Goal: Task Accomplishment & Management: Complete application form

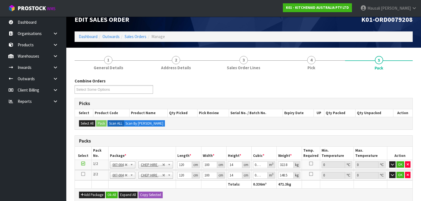
scroll to position [4, 0]
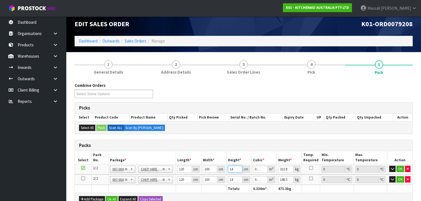
drag, startPoint x: 233, startPoint y: 168, endPoint x: 228, endPoint y: 170, distance: 6.0
click at [223, 132] on td "14 cm" at bounding box center [238, 169] width 25 height 10
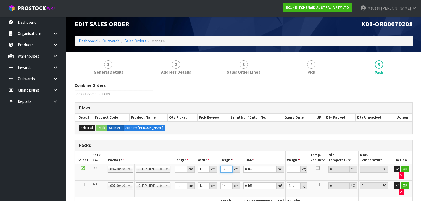
type input "1"
type input "0.012"
type input "14"
type input "0.168"
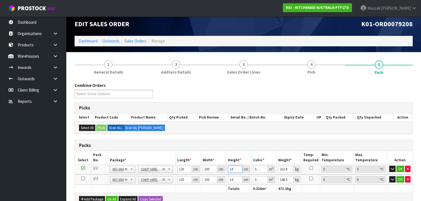
type input "140"
type input "1.68"
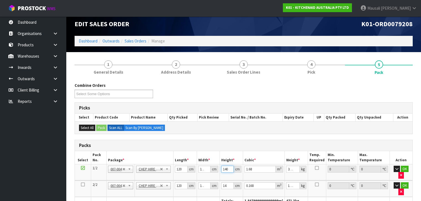
type input "140"
type input "337"
type input "8"
type input "0.096"
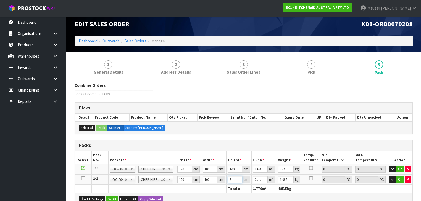
type input "85"
type input "1.02"
type input "85"
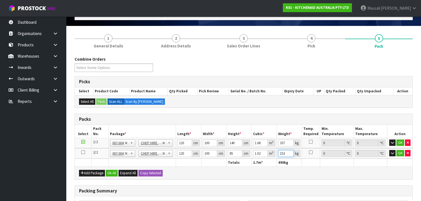
scroll to position [71, 0]
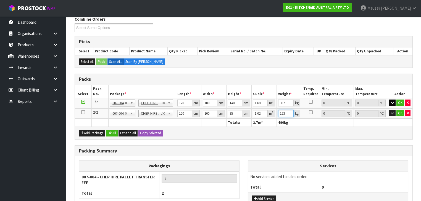
type input "153"
click at [223, 102] on icon "button" at bounding box center [392, 103] width 3 height 4
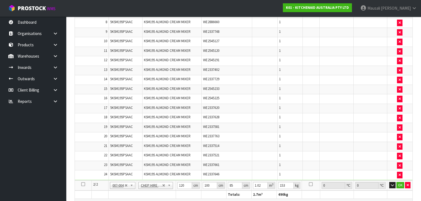
scroll to position [270, 0]
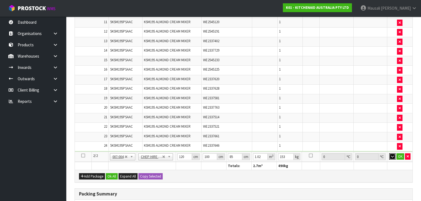
click at [223, 132] on icon "button" at bounding box center [392, 157] width 3 height 4
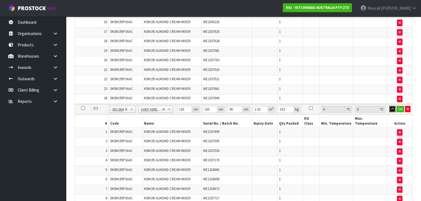
scroll to position [380, 0]
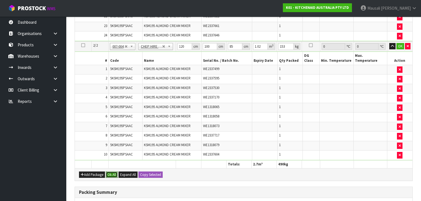
click at [112, 132] on button "Ok All" at bounding box center [112, 175] width 12 height 7
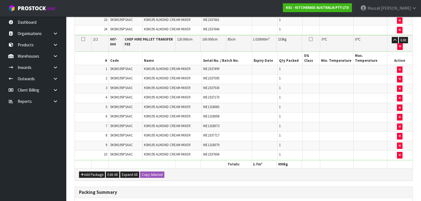
scroll to position [456, 0]
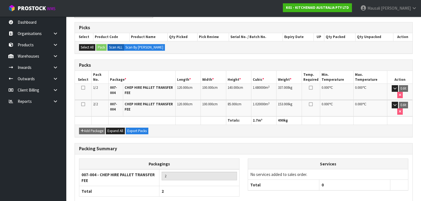
scroll to position [129, 0]
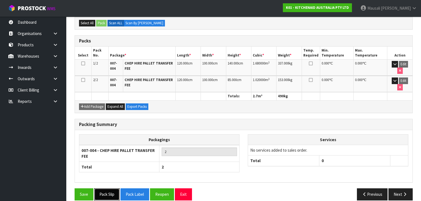
click at [110, 132] on button "Pack Slip" at bounding box center [106, 195] width 25 height 12
